Goal: Find specific page/section: Find specific page/section

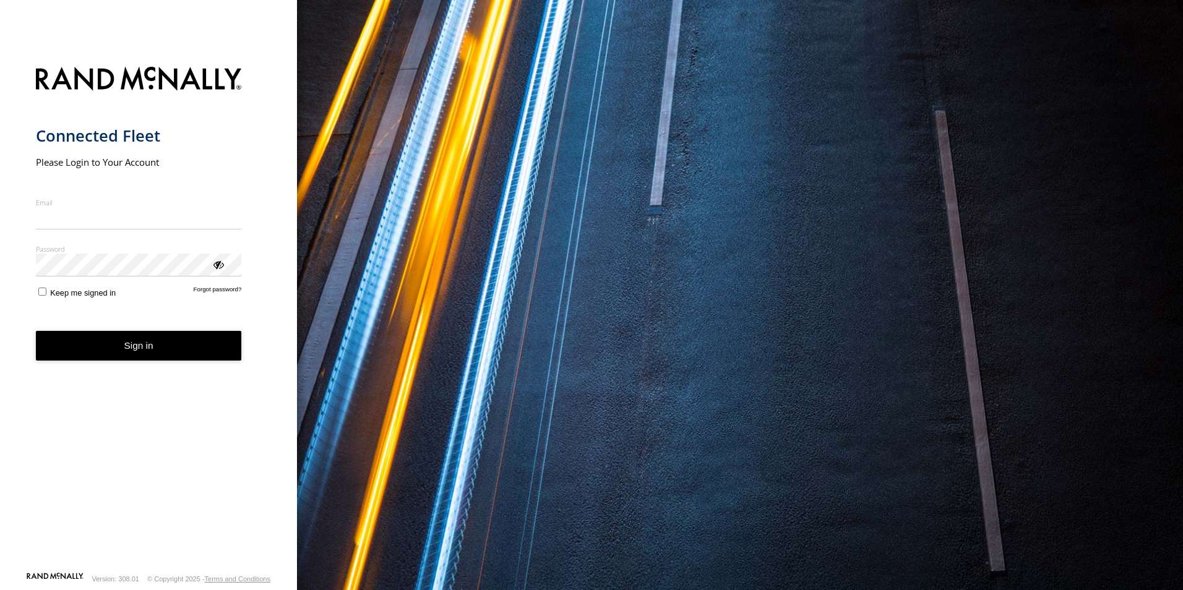
type input "**********"
click at [142, 356] on button "Sign in" at bounding box center [139, 346] width 206 height 30
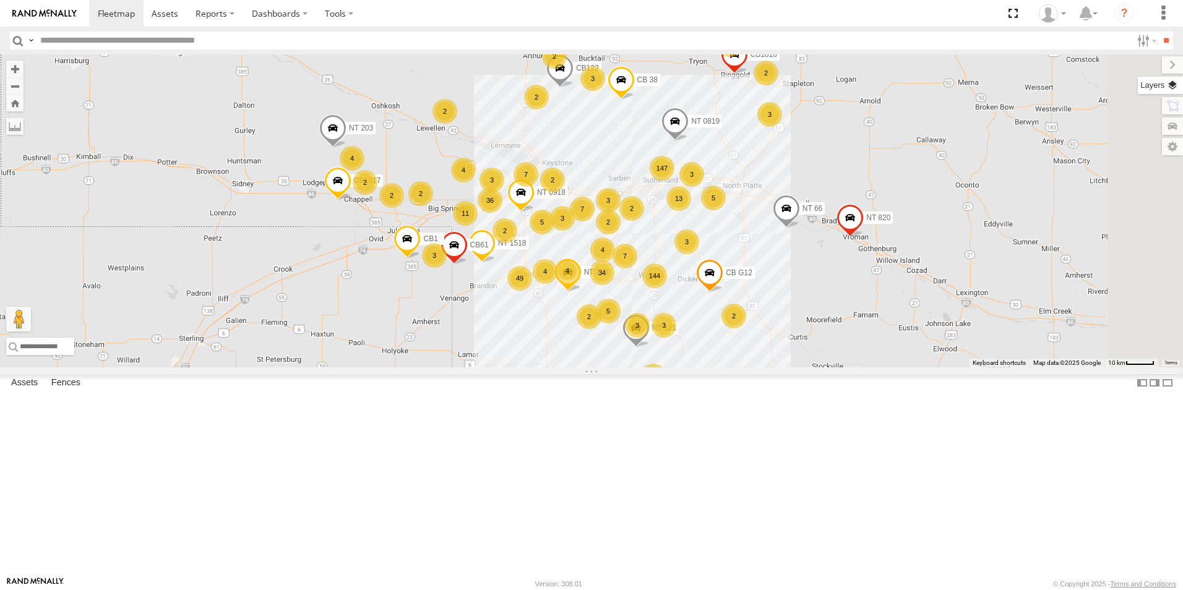
click at [1176, 82] on label at bounding box center [1160, 85] width 45 height 17
click at [0, 0] on span "Basemaps" at bounding box center [0, 0] width 0 height 0
click at [0, 0] on span "Satellite + Roadmap" at bounding box center [0, 0] width 0 height 0
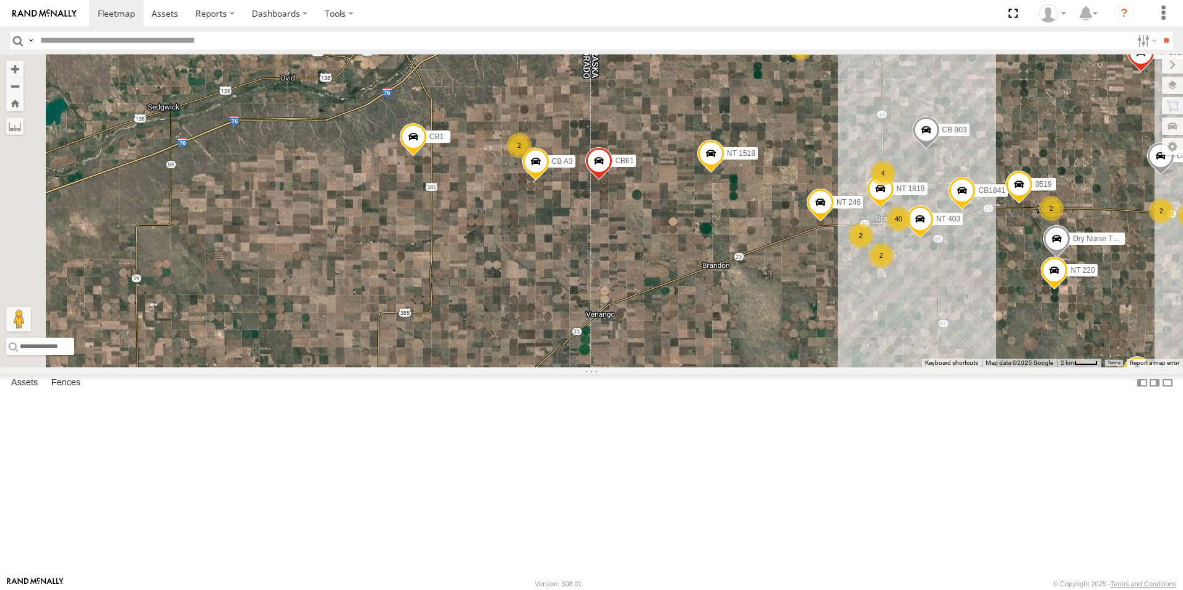
drag, startPoint x: 535, startPoint y: 428, endPoint x: 680, endPoint y: 431, distance: 144.8
click at [680, 368] on div "NT 1518 CB1917 NT 121 CB G12 NT 0918 CB61 NT 820 NT 203 CB1 CB1818 CB122 NT 66 …" at bounding box center [591, 210] width 1183 height 313
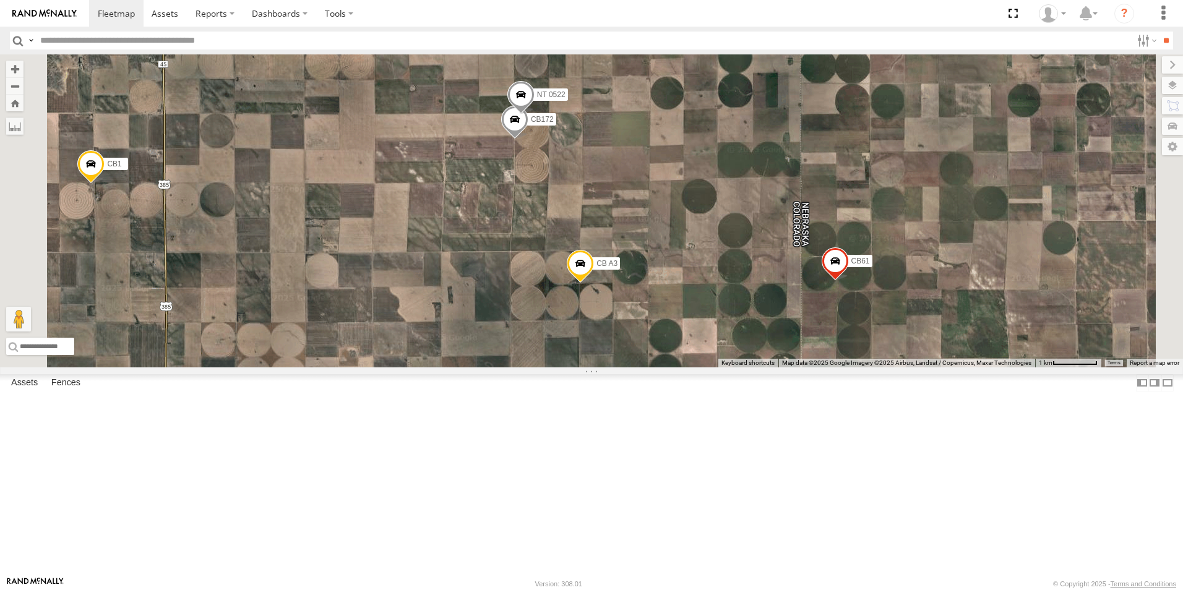
drag, startPoint x: 650, startPoint y: 243, endPoint x: 703, endPoint y: 437, distance: 201.4
click at [703, 368] on div "NT 1518 CB1917 NT 121 CB G12 NT 0918 CB61 NT 820 NT 203 CB1 CB1818 CB122 NT 66 …" at bounding box center [591, 210] width 1183 height 313
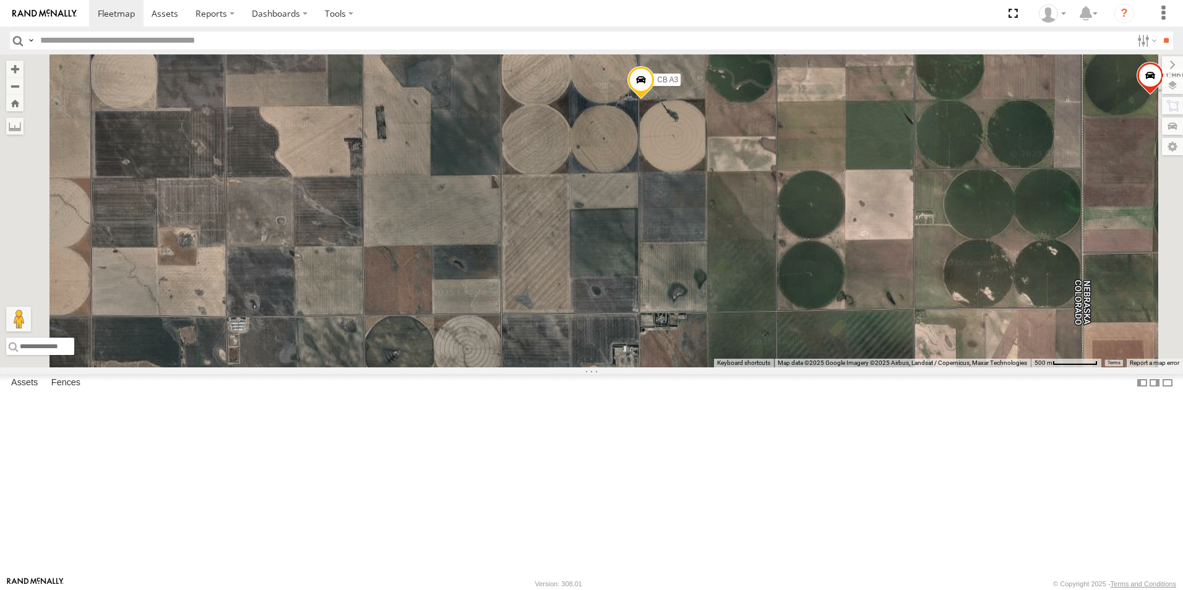
drag, startPoint x: 750, startPoint y: 517, endPoint x: 755, endPoint y: 205, distance: 311.2
click at [755, 205] on div "NT 1518 CB1917 NT 121 CB G12 NT 0918 CB61 NT 820 NT 203 CB1 CB1818 CB122 NT 66 …" at bounding box center [591, 210] width 1183 height 313
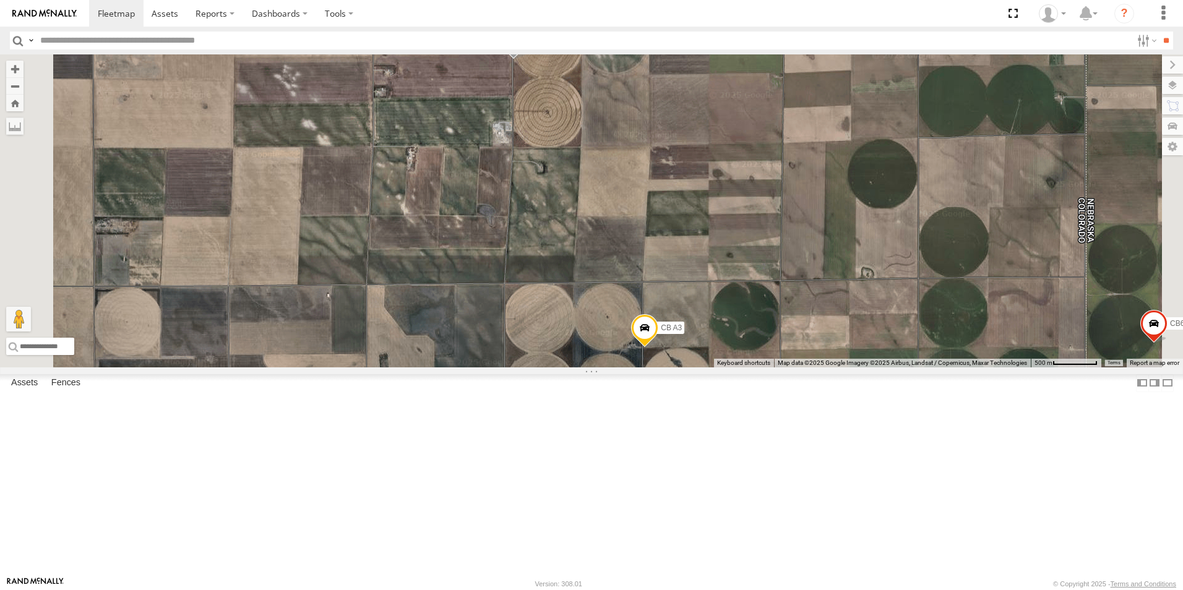
drag, startPoint x: 733, startPoint y: 173, endPoint x: 736, endPoint y: 396, distance: 222.7
click at [736, 368] on div "NT 1518 CB1917 NT 121 CB G12 NT 0918 CB61 NT 820 NT 203 CB1 CB1818 CB122 NT 66 …" at bounding box center [591, 210] width 1183 height 313
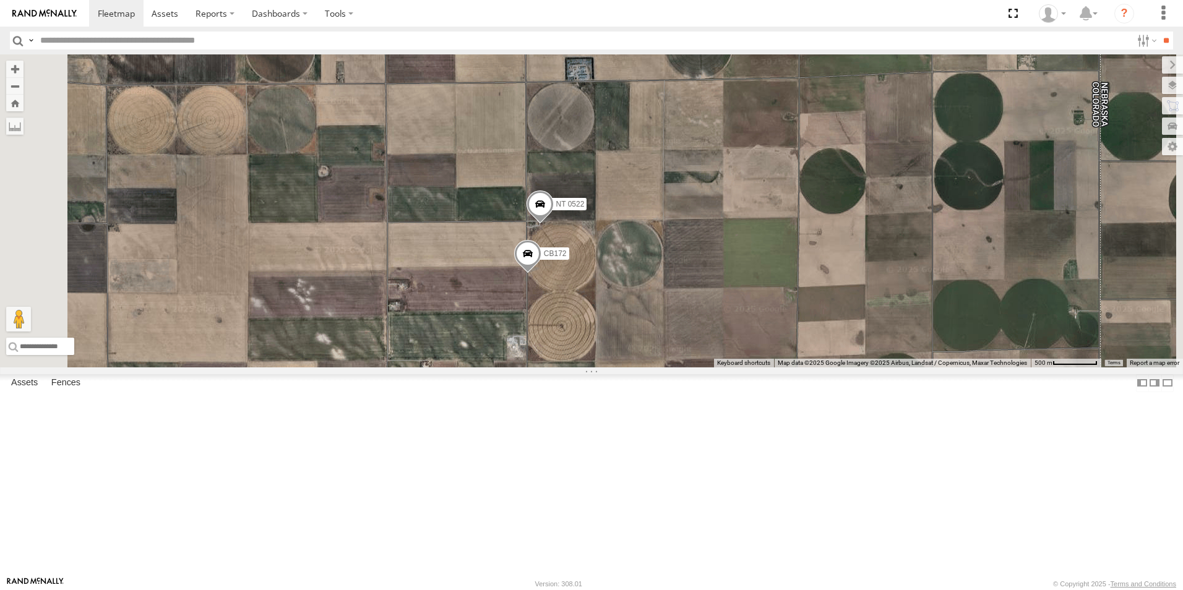
drag, startPoint x: 692, startPoint y: 201, endPoint x: 706, endPoint y: 420, distance: 219.5
click at [706, 368] on div "NT 1518 CB1917 NT 121 CB G12 NT 0918 CB61 NT 820 NT 203 CB1 CB1818 CB122 NT 66 …" at bounding box center [591, 210] width 1183 height 313
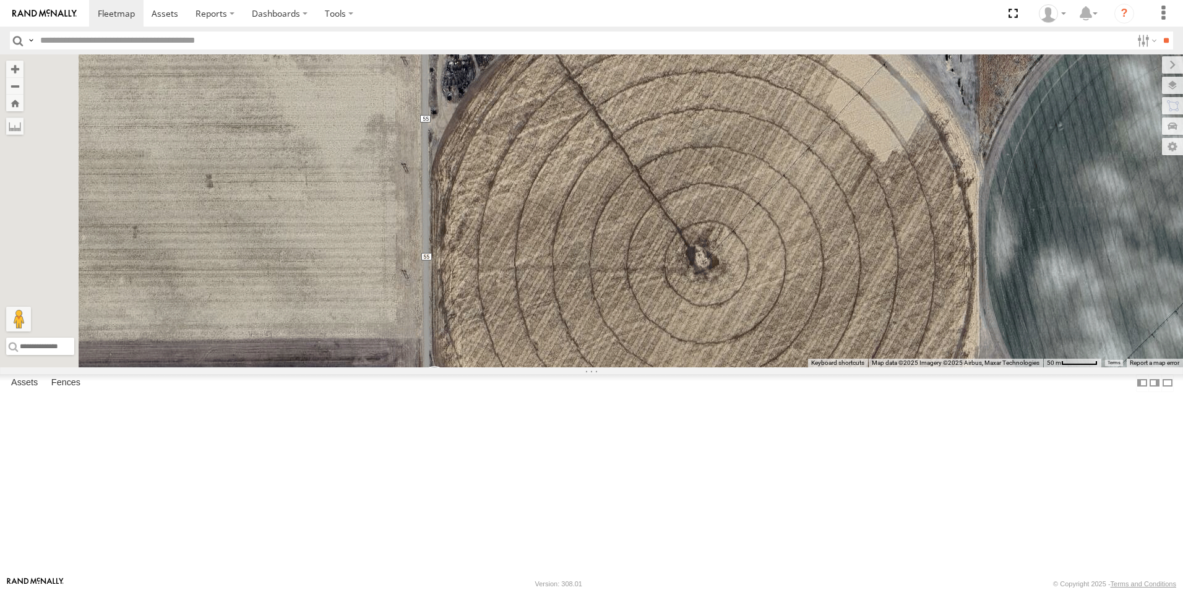
drag, startPoint x: 608, startPoint y: 153, endPoint x: 734, endPoint y: 244, distance: 156.1
click at [734, 244] on div "NT 1518 CB1917 NT 121 CB G12 NT 0918 CB61 NT 820 NT 203 CB1 CB1818 CB122 NT 66 …" at bounding box center [591, 210] width 1183 height 313
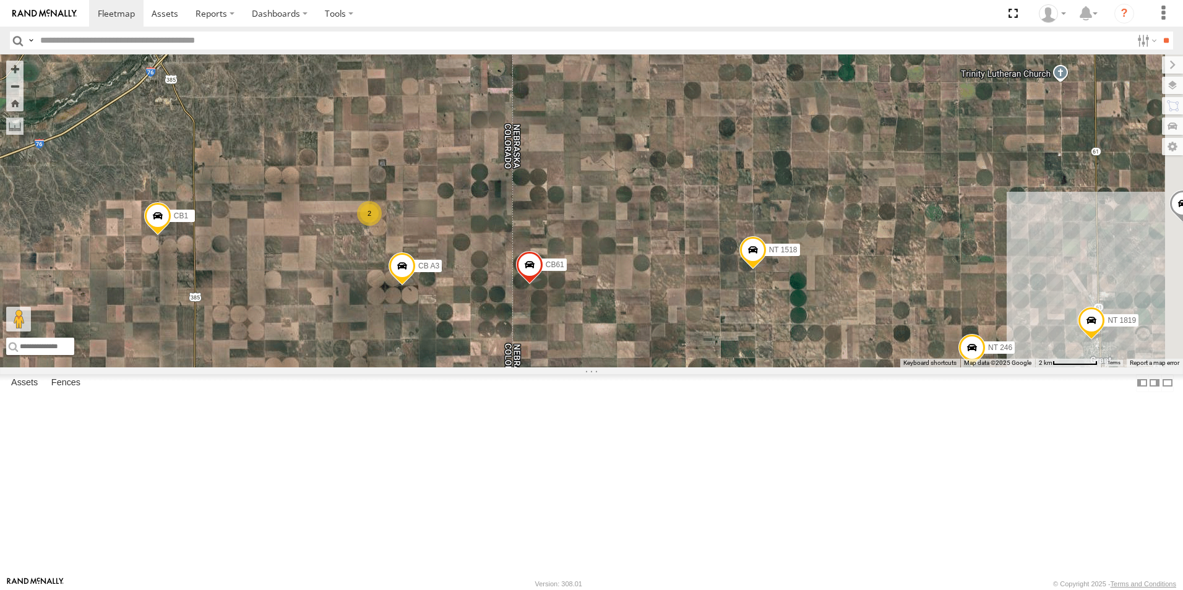
drag, startPoint x: 697, startPoint y: 426, endPoint x: 499, endPoint y: 364, distance: 208.0
click at [499, 364] on div "NT 1518 CB1917 NT 121 CB G12 NT 0918 CB61 NT 820 NT 203 CB1 CB1818 CB122 NT 66 …" at bounding box center [591, 210] width 1183 height 313
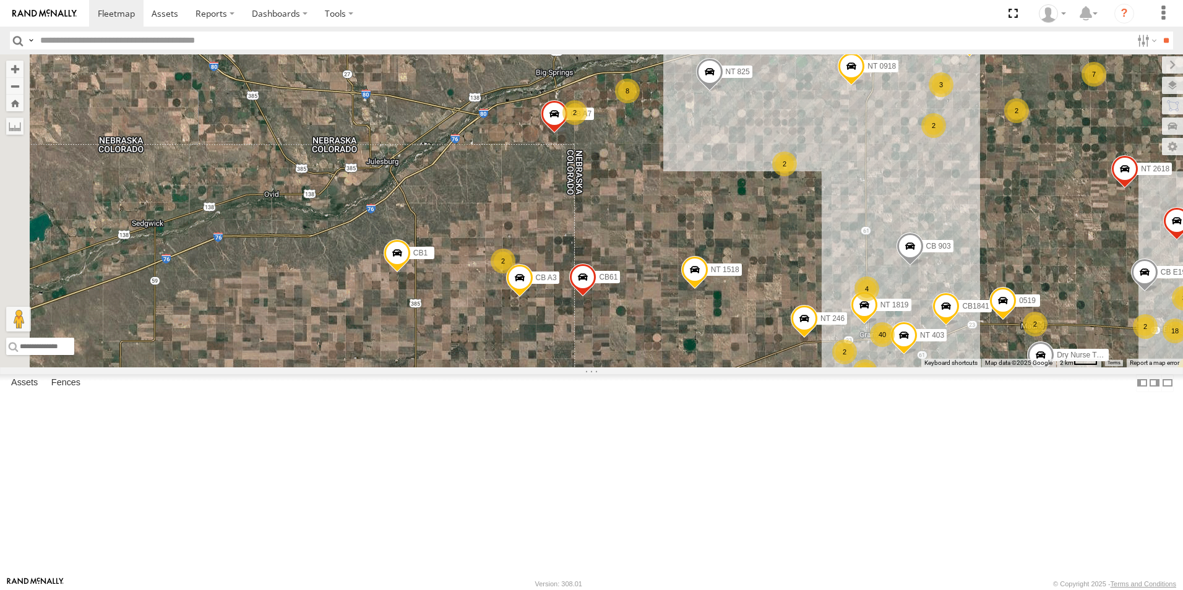
drag, startPoint x: 530, startPoint y: 466, endPoint x: 708, endPoint y: 443, distance: 179.7
click at [708, 368] on div "NT 1518 CB1917 NT 121 CB G12 NT 0918 CB61 NT 820 NT 203 CB1 CB1818 CB122 NT 66 …" at bounding box center [591, 210] width 1183 height 313
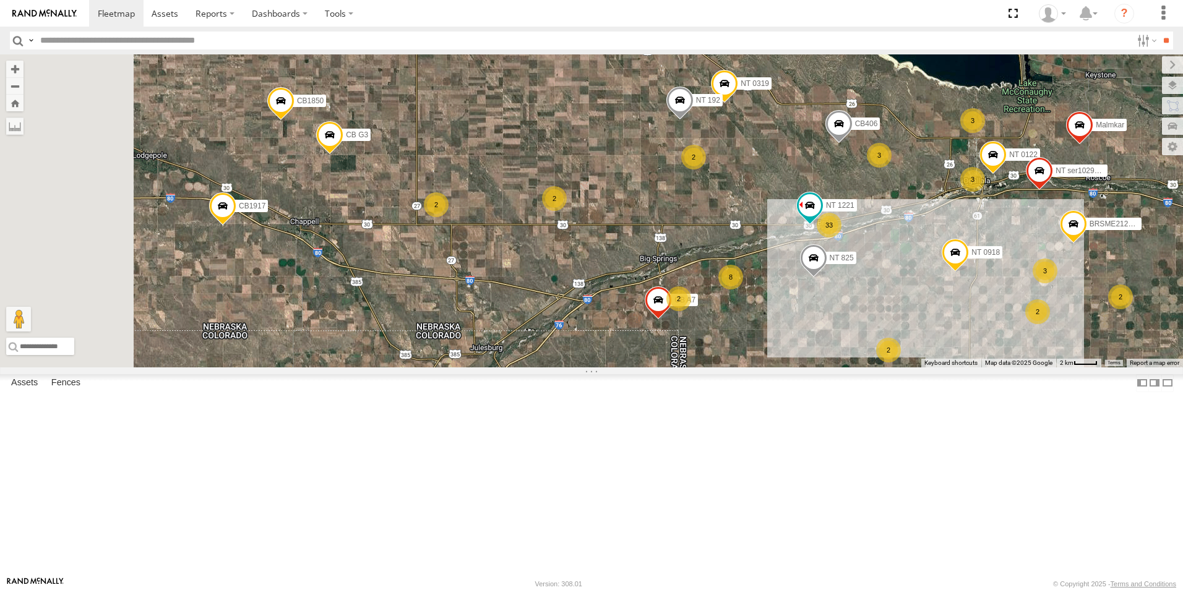
drag, startPoint x: 419, startPoint y: 179, endPoint x: 525, endPoint y: 369, distance: 216.6
click at [525, 368] on div "NT 1518 CB1917 NT 121 CB G12 NT 0918 CB61 NT 820 NT 203 CB1 CB1818 CB122 NT 66 …" at bounding box center [591, 210] width 1183 height 313
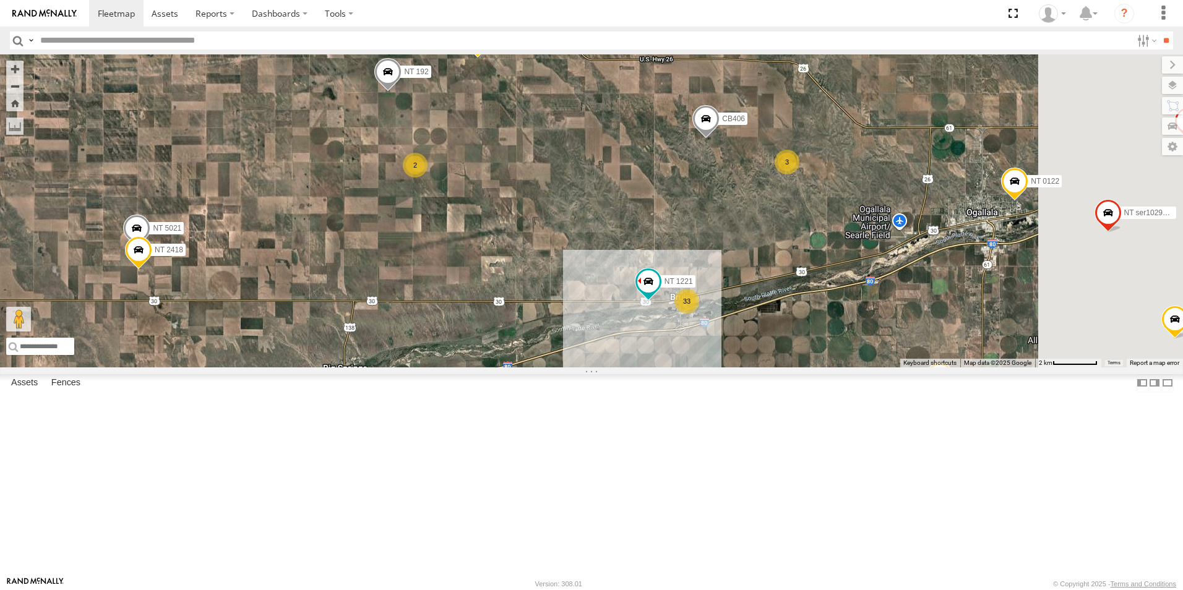
drag, startPoint x: 960, startPoint y: 296, endPoint x: 785, endPoint y: 441, distance: 227.6
click at [785, 368] on div "NT 1518 CB1917 NT 121 CB G12 NT 0918 CB61 NT 820 NT 203 CB1 CB1818 CB122 NT 66 …" at bounding box center [591, 210] width 1183 height 313
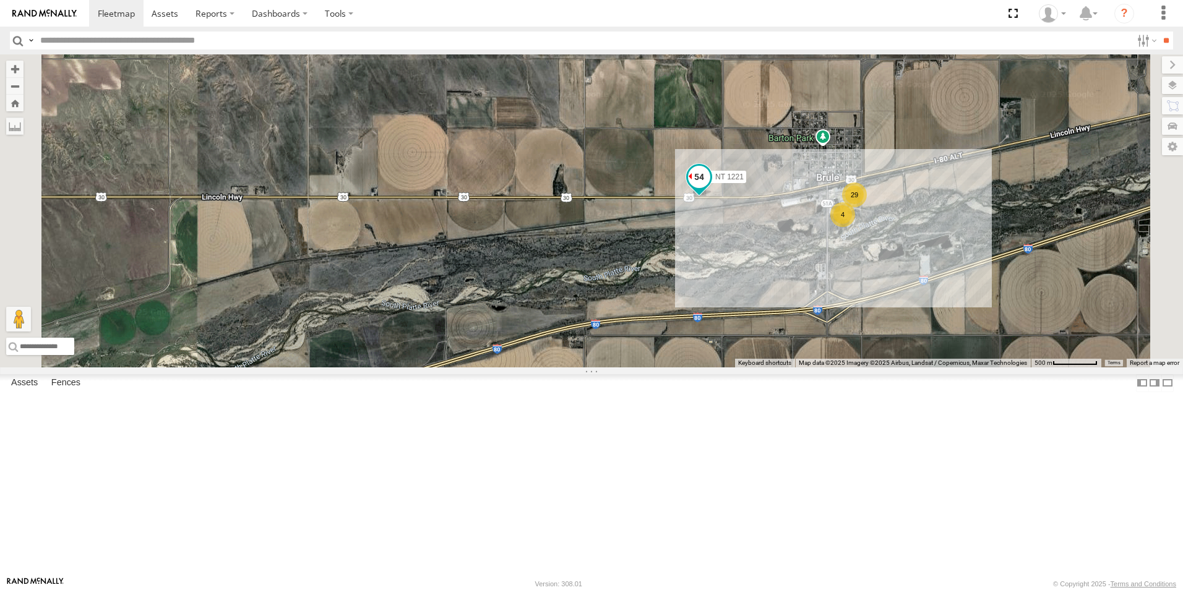
click at [710, 189] on span at bounding box center [699, 177] width 22 height 22
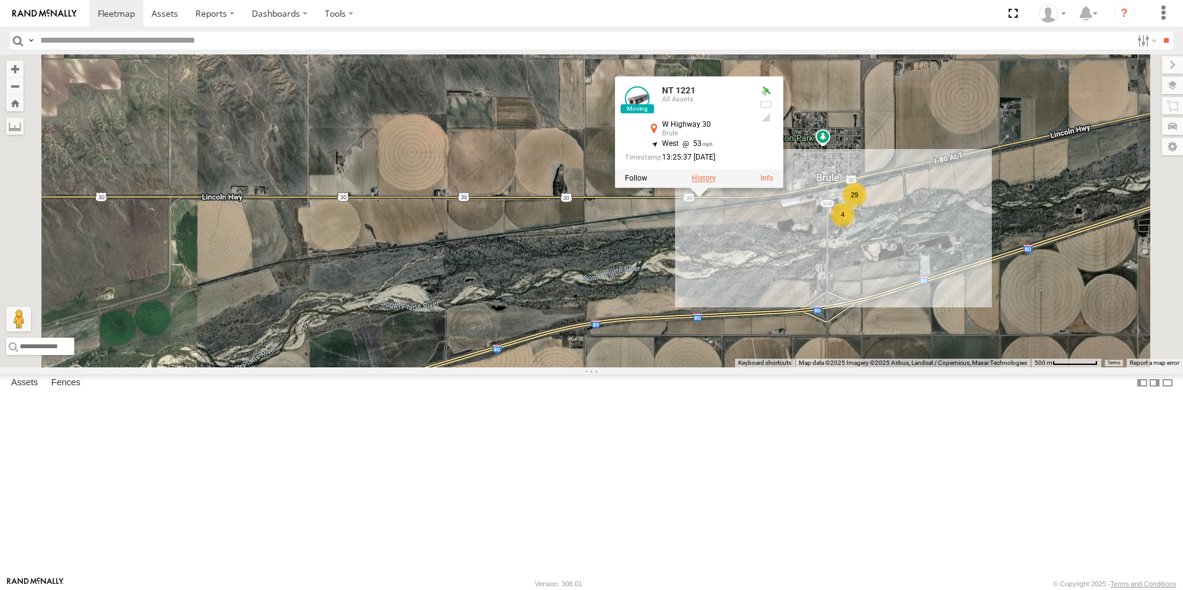
click at [716, 183] on label at bounding box center [704, 178] width 24 height 9
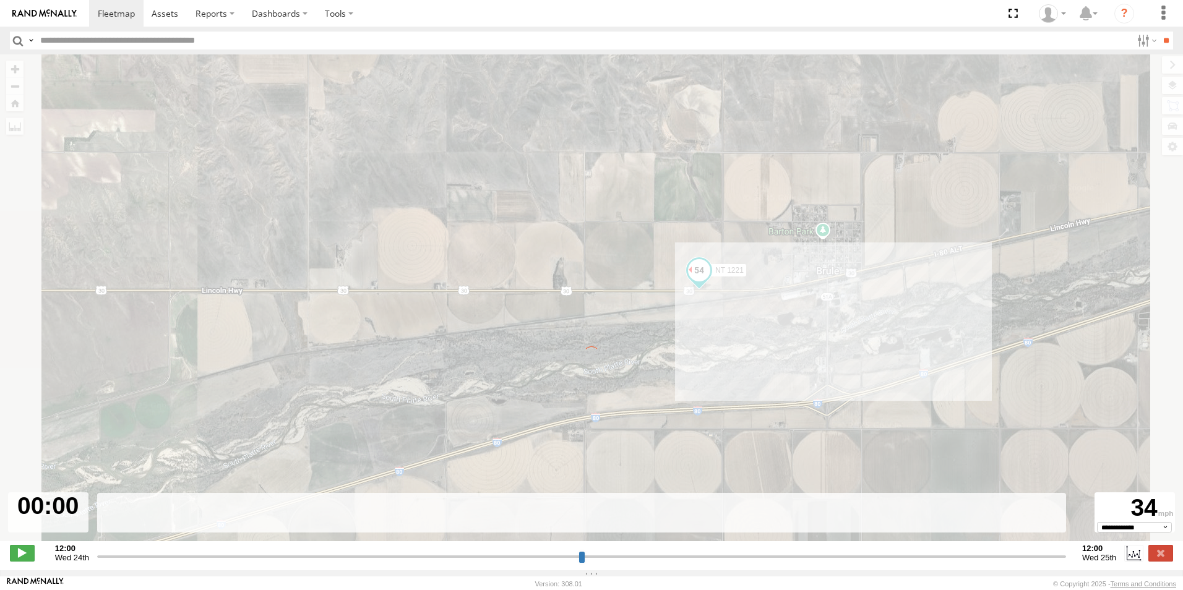
type input "**********"
